Goal: Contribute content: Add original content to the website for others to see

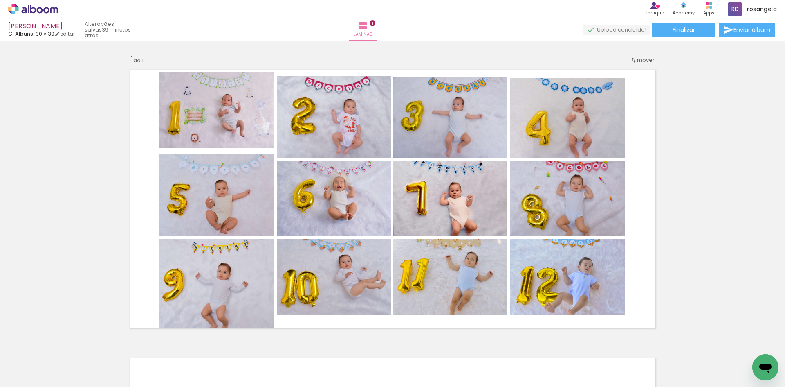
scroll to position [0, 200]
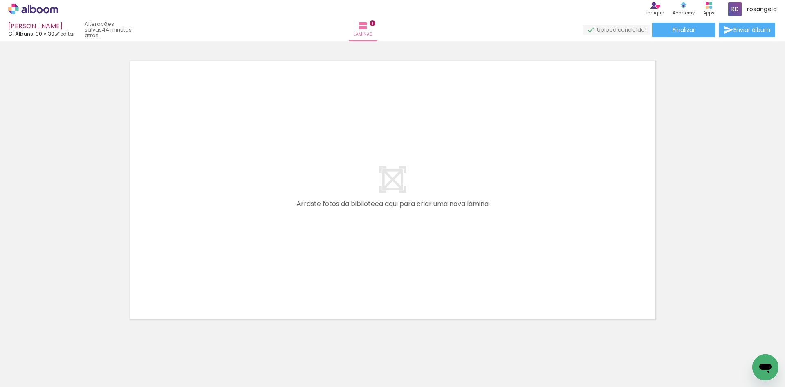
click at [29, 376] on span "Adicionar Fotos" at bounding box center [29, 375] width 25 height 9
click at [0, 0] on input "file" at bounding box center [0, 0] width 0 height 0
click at [749, 351] on div at bounding box center [751, 359] width 27 height 40
click at [739, 348] on quentale-thumb at bounding box center [752, 358] width 46 height 47
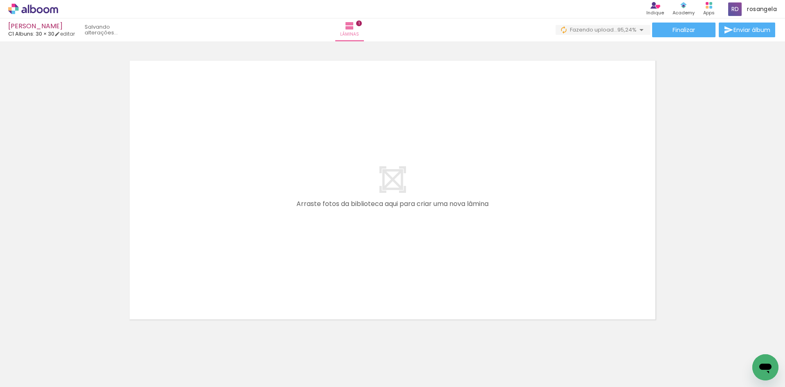
click at [738, 342] on iron-icon at bounding box center [734, 342] width 9 height 9
click at [27, 378] on span "Adicionar Fotos" at bounding box center [29, 375] width 25 height 9
click at [0, 0] on input "file" at bounding box center [0, 0] width 0 height 0
click at [45, 378] on paper-button "Adicionar Fotos" at bounding box center [25, 375] width 40 height 13
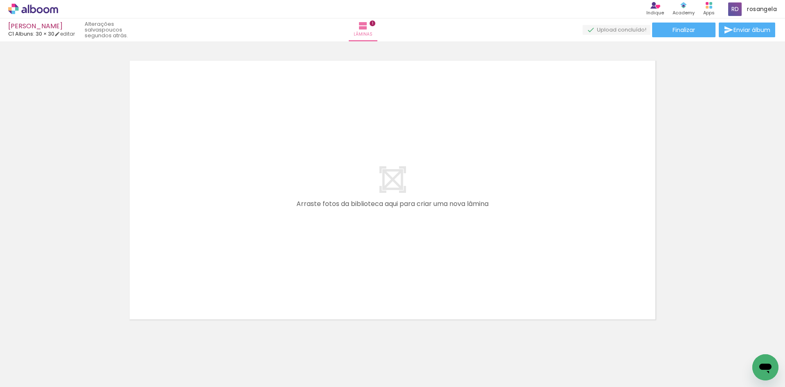
click at [0, 0] on input "file" at bounding box center [0, 0] width 0 height 0
